Goal: Find specific page/section: Find specific page/section

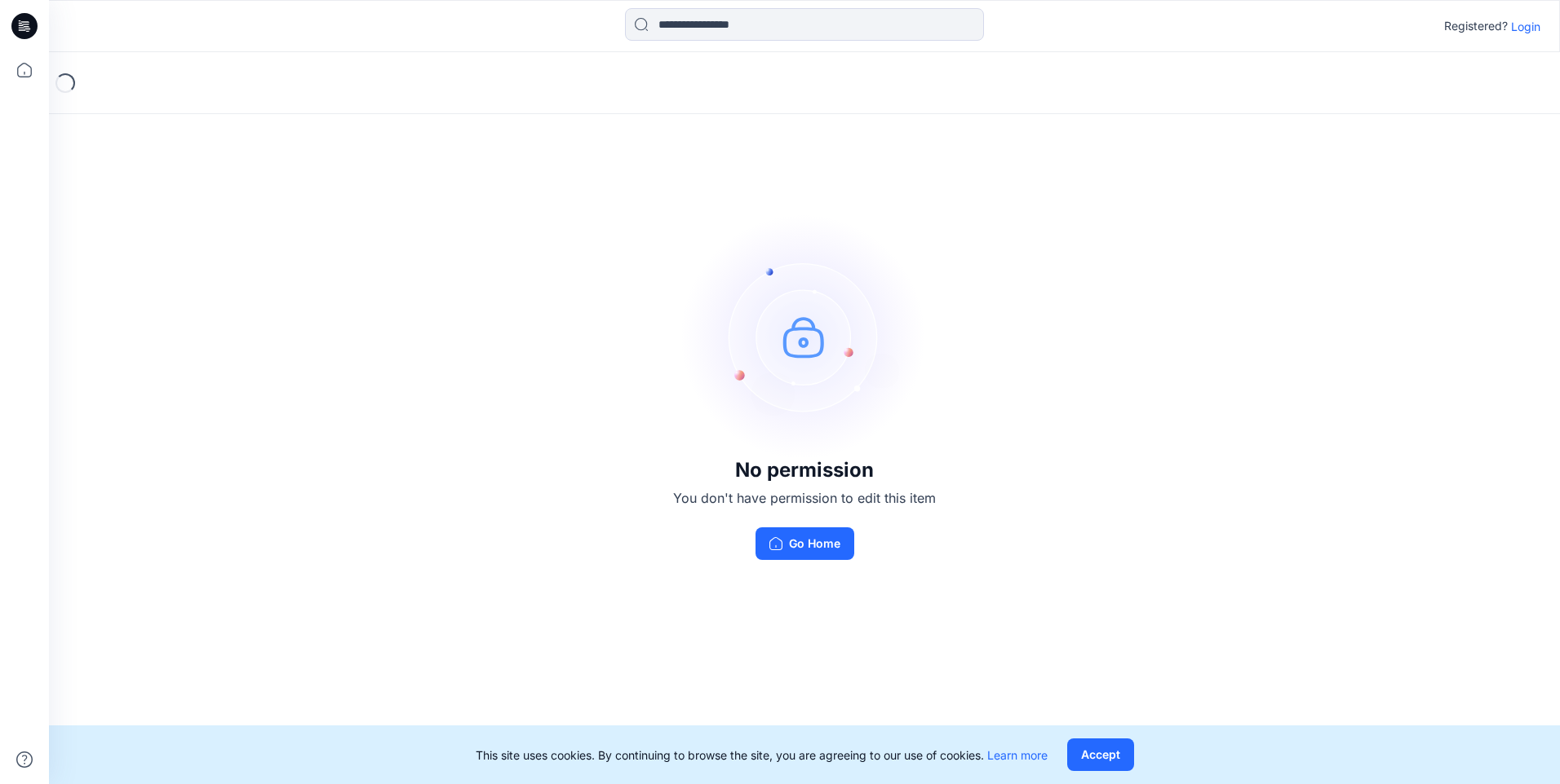
click at [1538, 15] on div "Registered? Login" at bounding box center [803, 26] width 1510 height 36
click at [1538, 21] on p "Login" at bounding box center [1525, 26] width 30 height 17
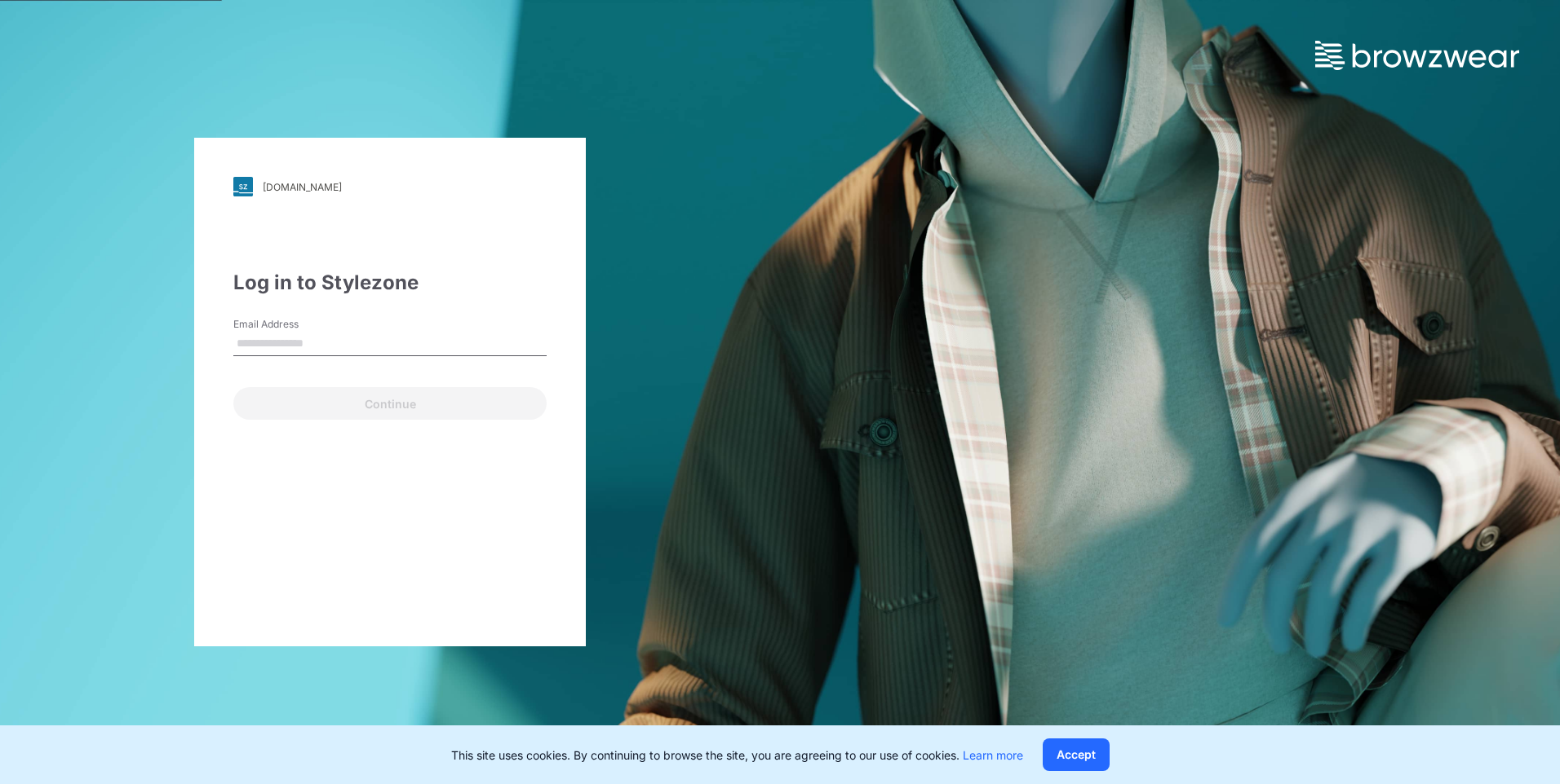
click at [447, 348] on input "Email Address" at bounding box center [390, 343] width 314 height 24
drag, startPoint x: 341, startPoint y: 344, endPoint x: 319, endPoint y: 345, distance: 22.0
click at [319, 345] on input "**********" at bounding box center [390, 343] width 314 height 24
type input "**********"
click at [234, 387] on button "Continue" at bounding box center [390, 403] width 314 height 32
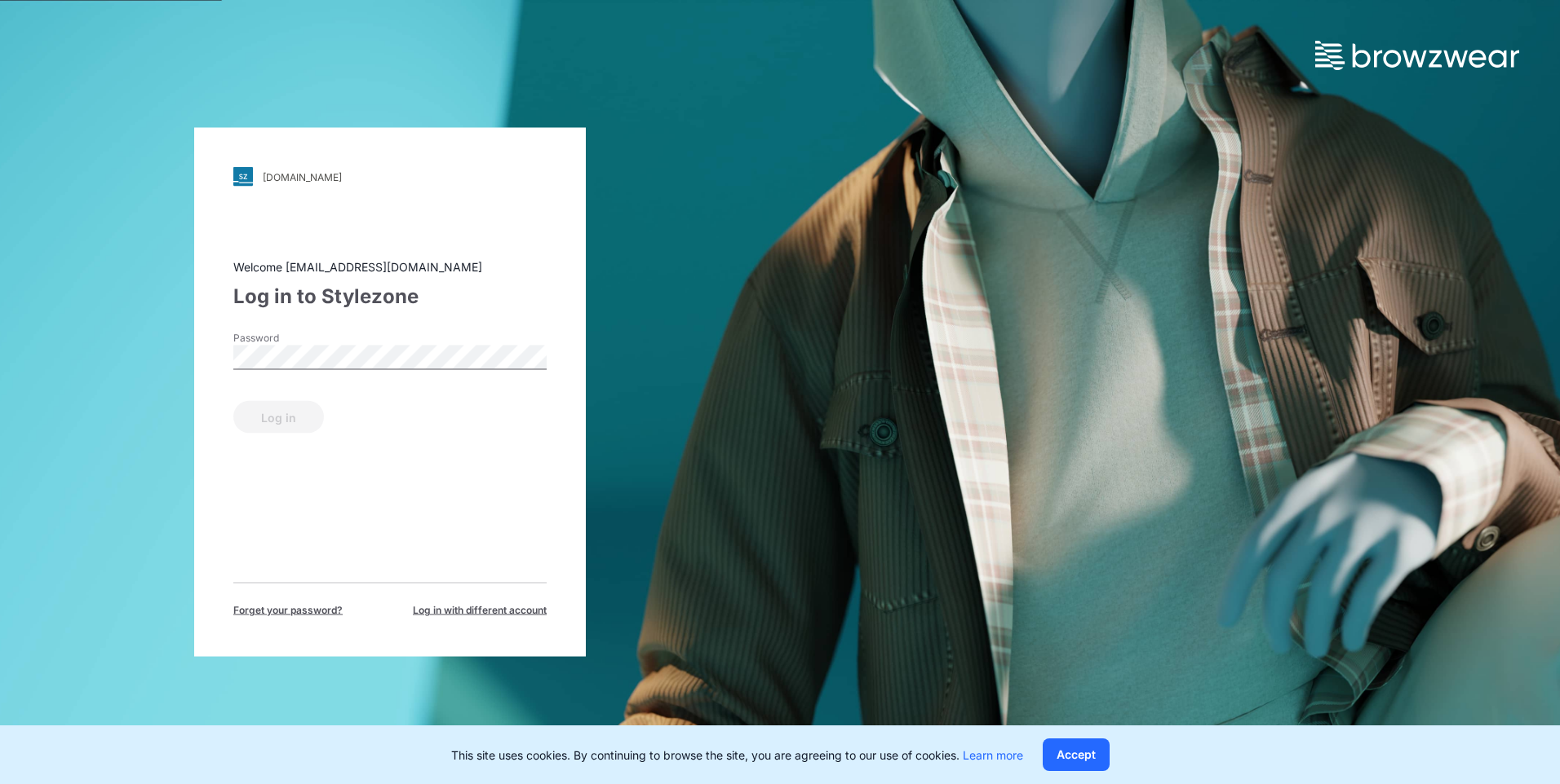
click at [368, 373] on div "Password" at bounding box center [390, 356] width 314 height 48
click at [234, 401] on button "Log in" at bounding box center [279, 418] width 91 height 32
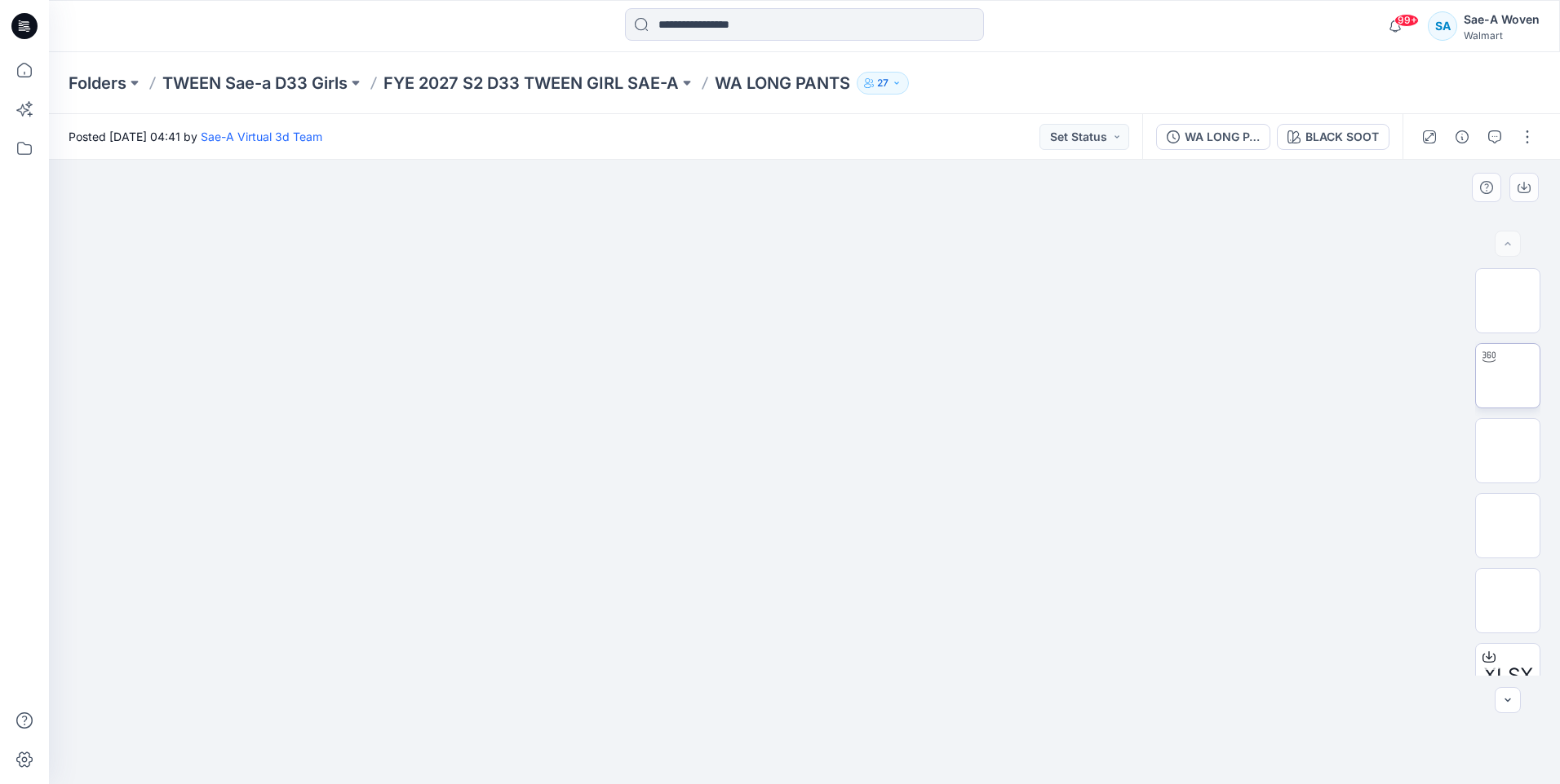
click at [1508, 375] on img at bounding box center [1508, 375] width 0 height 0
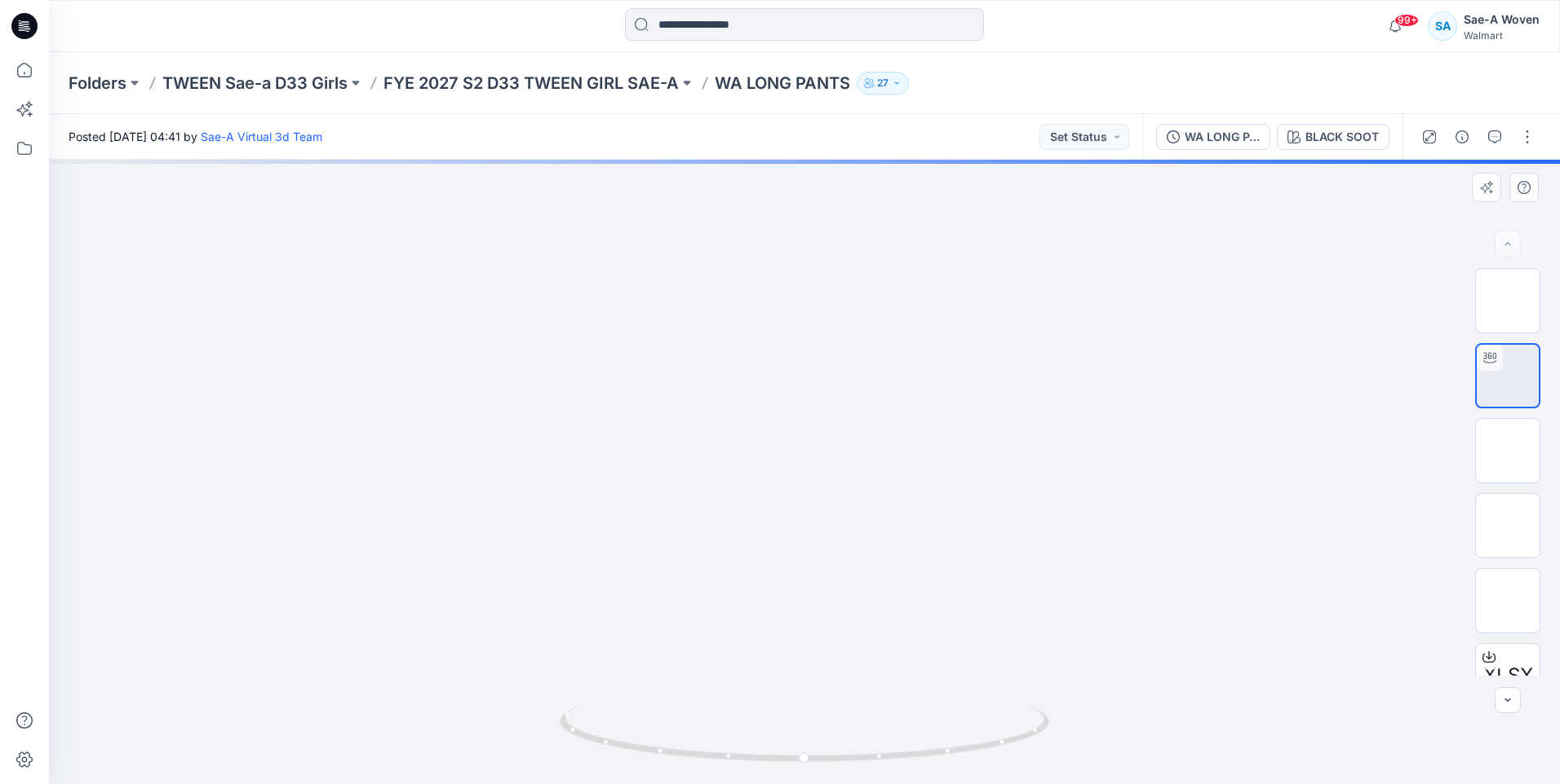
drag, startPoint x: 980, startPoint y: 462, endPoint x: 830, endPoint y: 462, distance: 150.0
drag, startPoint x: 744, startPoint y: 460, endPoint x: 855, endPoint y: 505, distance: 119.8
drag, startPoint x: 818, startPoint y: 740, endPoint x: 623, endPoint y: 748, distance: 195.2
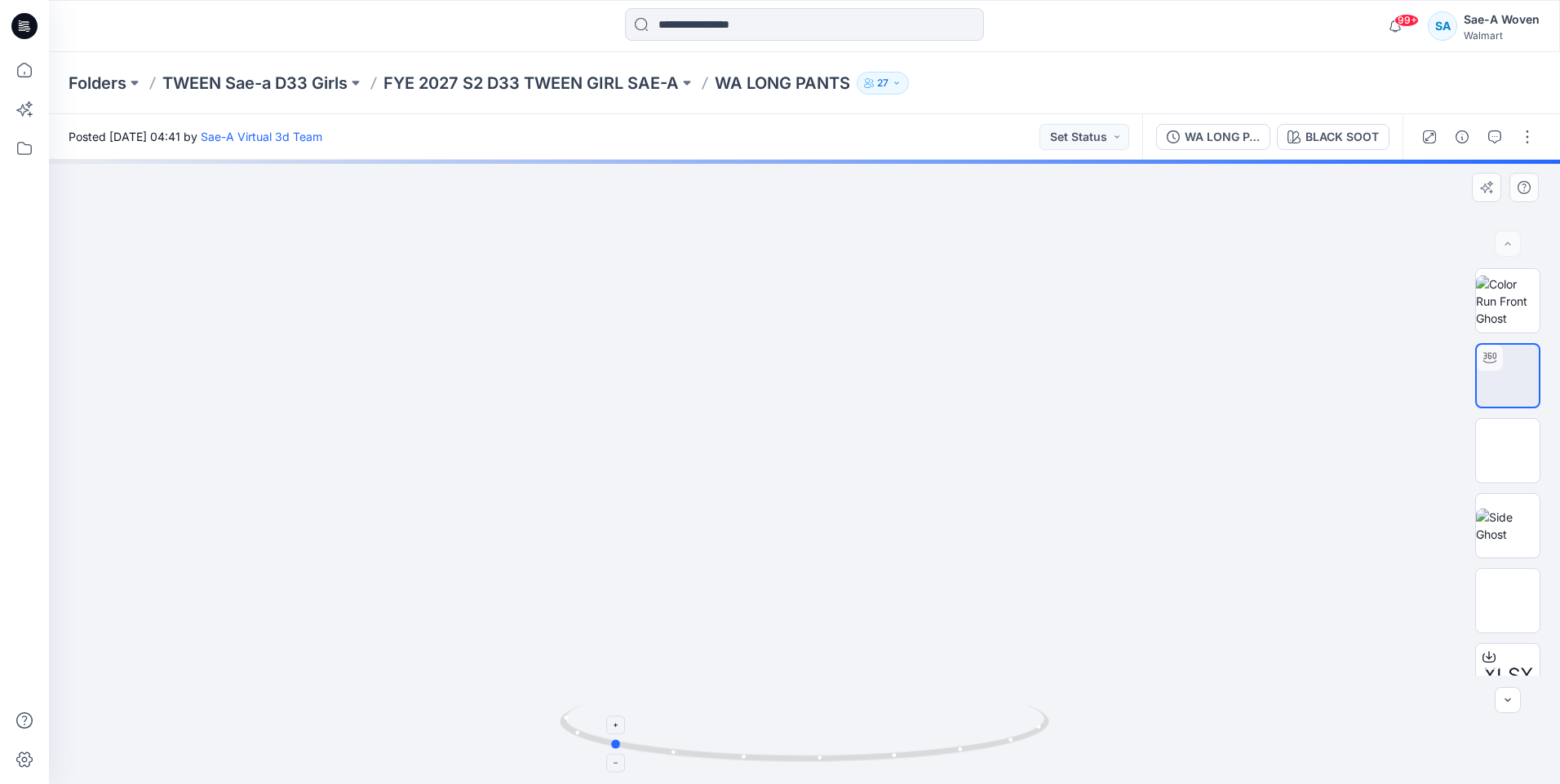
click at [623, 748] on icon at bounding box center [806, 736] width 493 height 61
drag, startPoint x: 625, startPoint y: 747, endPoint x: 1094, endPoint y: 742, distance: 469.0
click at [1094, 742] on div at bounding box center [803, 471] width 1511 height 624
drag, startPoint x: 810, startPoint y: 747, endPoint x: 895, endPoint y: 732, distance: 86.3
click at [988, 741] on icon at bounding box center [806, 736] width 493 height 61
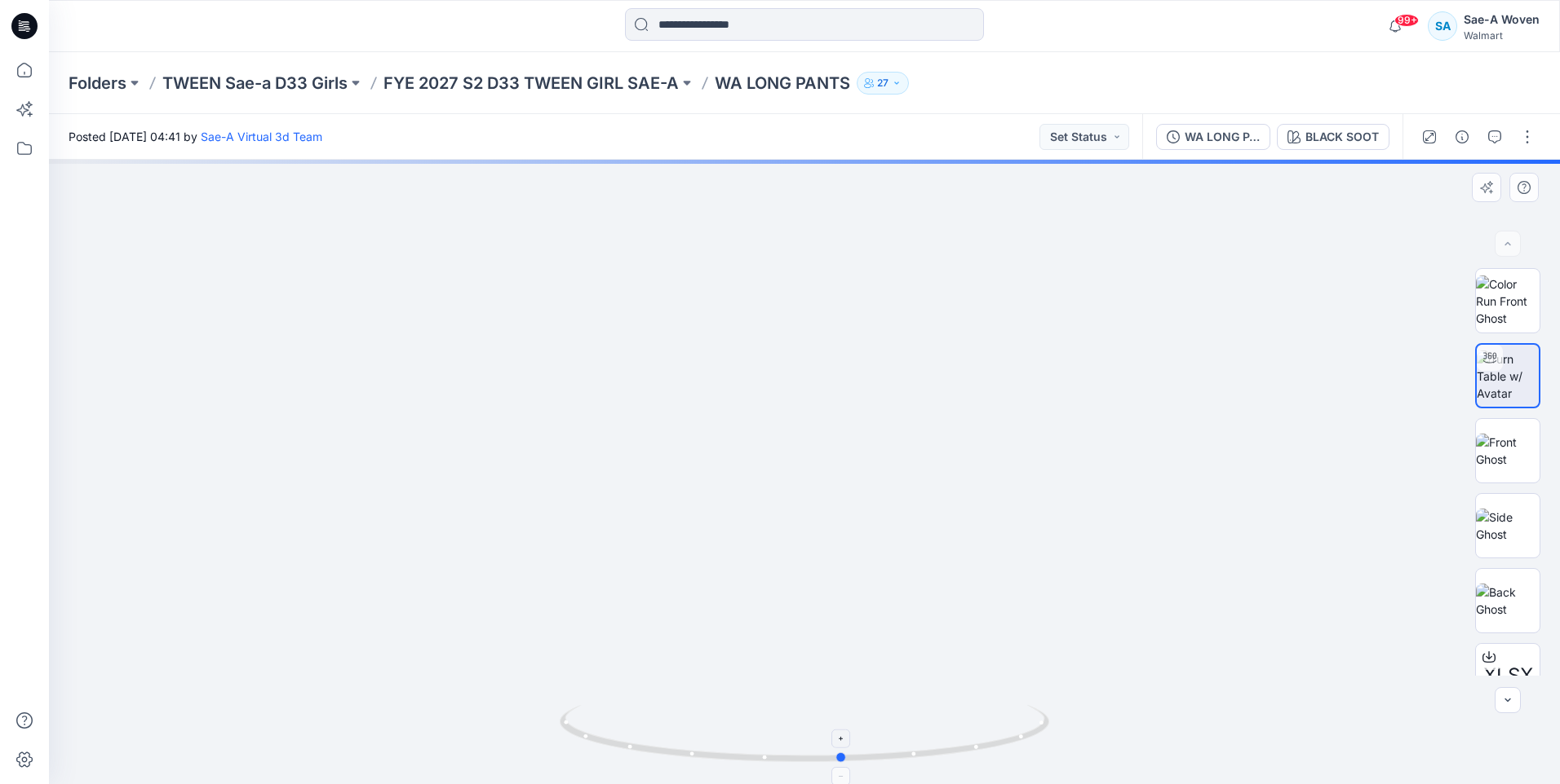
drag, startPoint x: 818, startPoint y: 732, endPoint x: 873, endPoint y: 732, distance: 55.0
click at [873, 732] on icon at bounding box center [806, 736] width 493 height 61
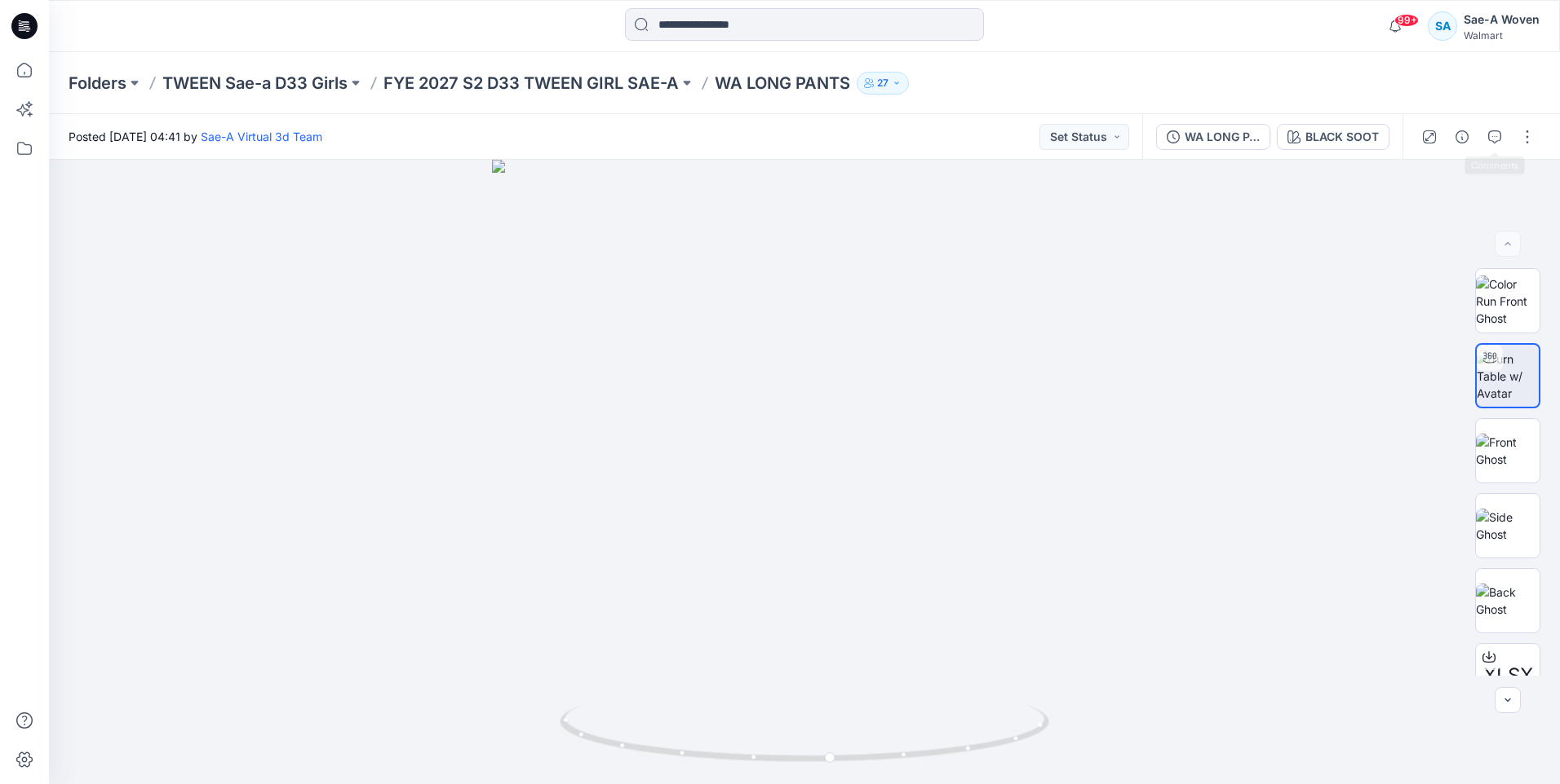
click at [1499, 137] on icon "button" at bounding box center [1494, 137] width 13 height 13
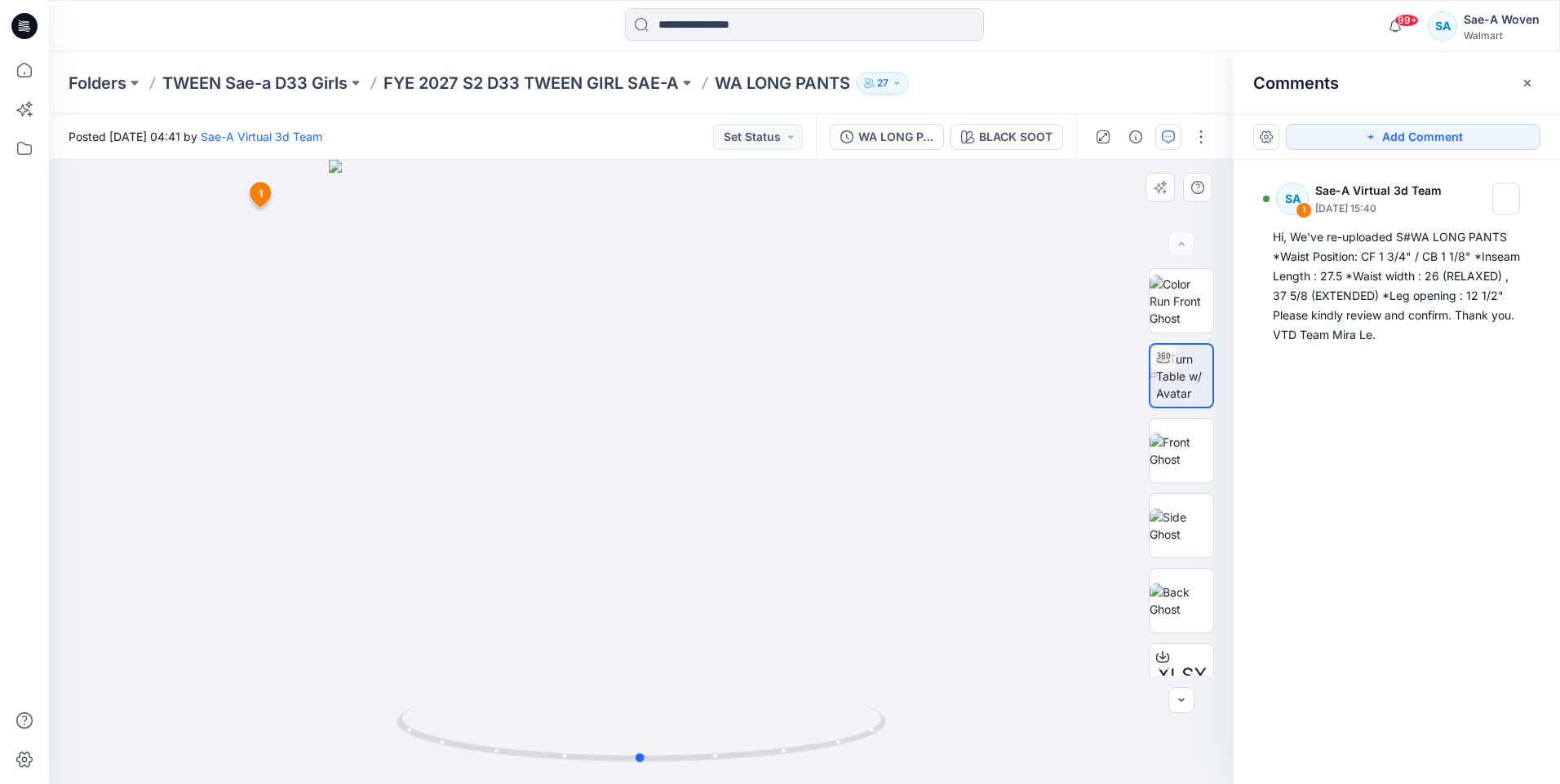
drag, startPoint x: 655, startPoint y: 596, endPoint x: 627, endPoint y: 596, distance: 28.0
click at [627, 596] on div at bounding box center [641, 471] width 1184 height 624
drag, startPoint x: 688, startPoint y: 625, endPoint x: 323, endPoint y: 653, distance: 366.1
click at [285, 666] on div at bounding box center [641, 471] width 1184 height 624
click at [1482, 419] on div "SA 1 Sae-A Virtual 3d Team [DATE] 15:40 Hi, We've re-uploaded S#WA LONG PANTS *…" at bounding box center [1396, 442] width 326 height 564
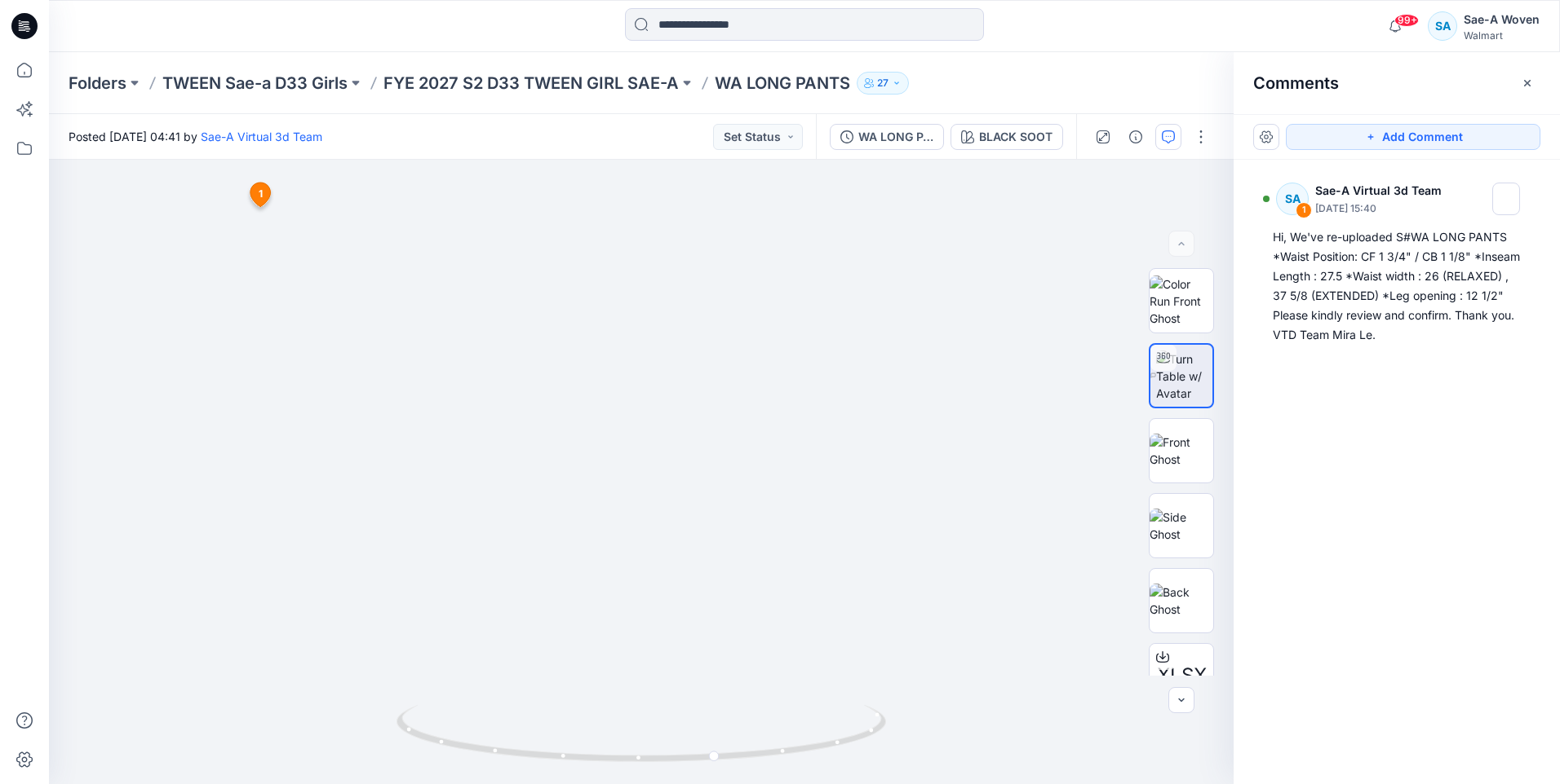
click at [832, 86] on p "WA LONG PANTS" at bounding box center [782, 83] width 136 height 22
click at [776, 78] on p "WA LONG PANTS" at bounding box center [782, 83] width 136 height 22
click at [575, 75] on p "FYE 2027 S2 D33 TWEEN GIRL SAE-A" at bounding box center [531, 83] width 296 height 22
